Goal: Find specific page/section: Find specific page/section

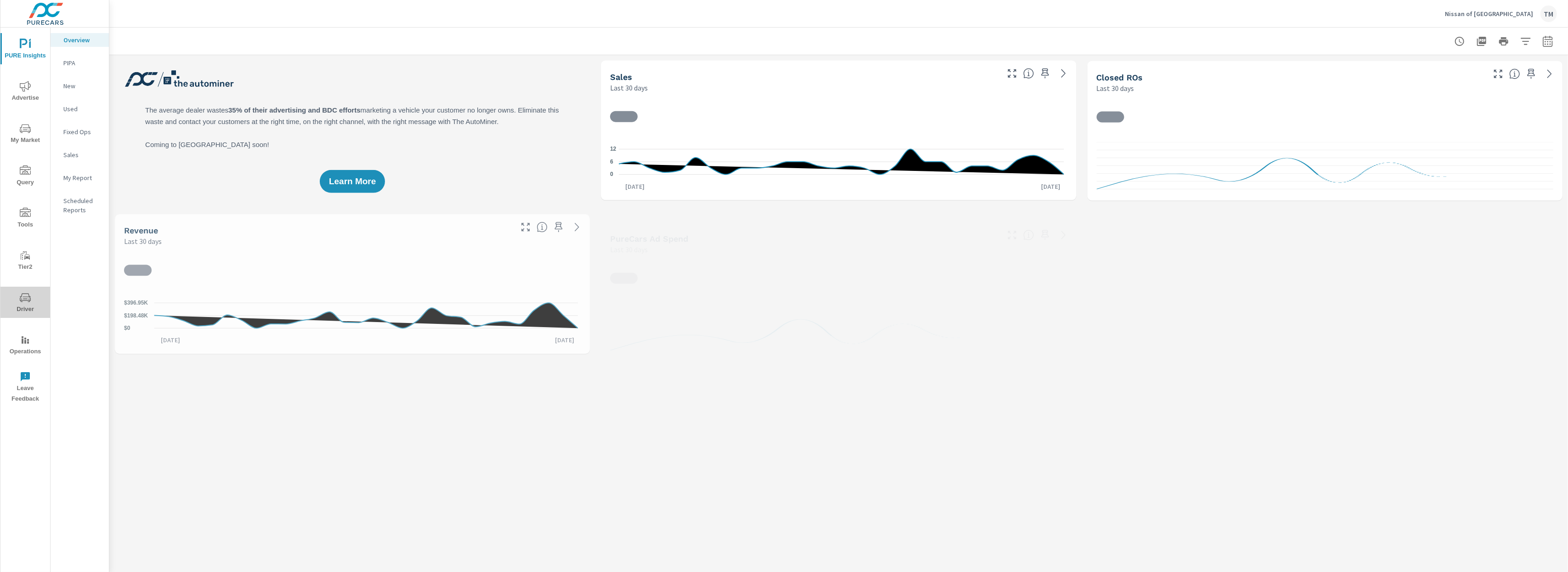
click at [21, 295] on icon "nav menu" at bounding box center [25, 298] width 11 height 11
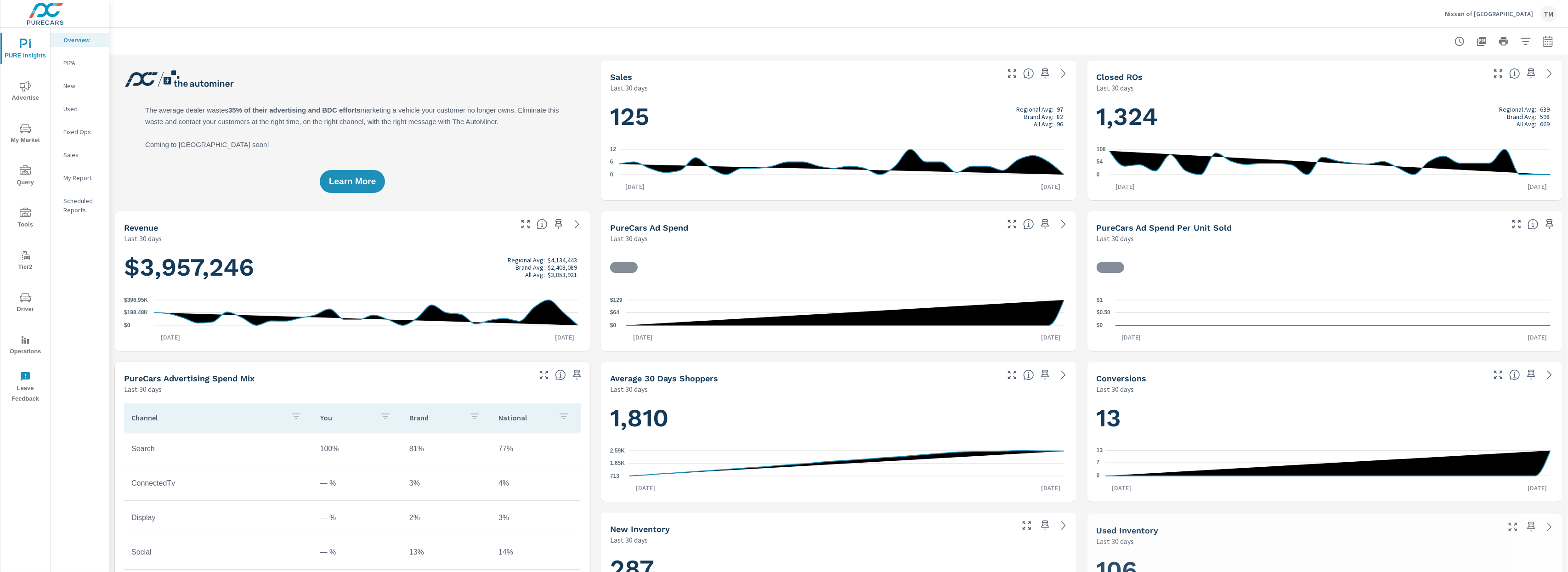
scroll to position [1, 0]
click at [20, 300] on icon "nav menu" at bounding box center [25, 298] width 11 height 11
